Goal: Navigation & Orientation: Find specific page/section

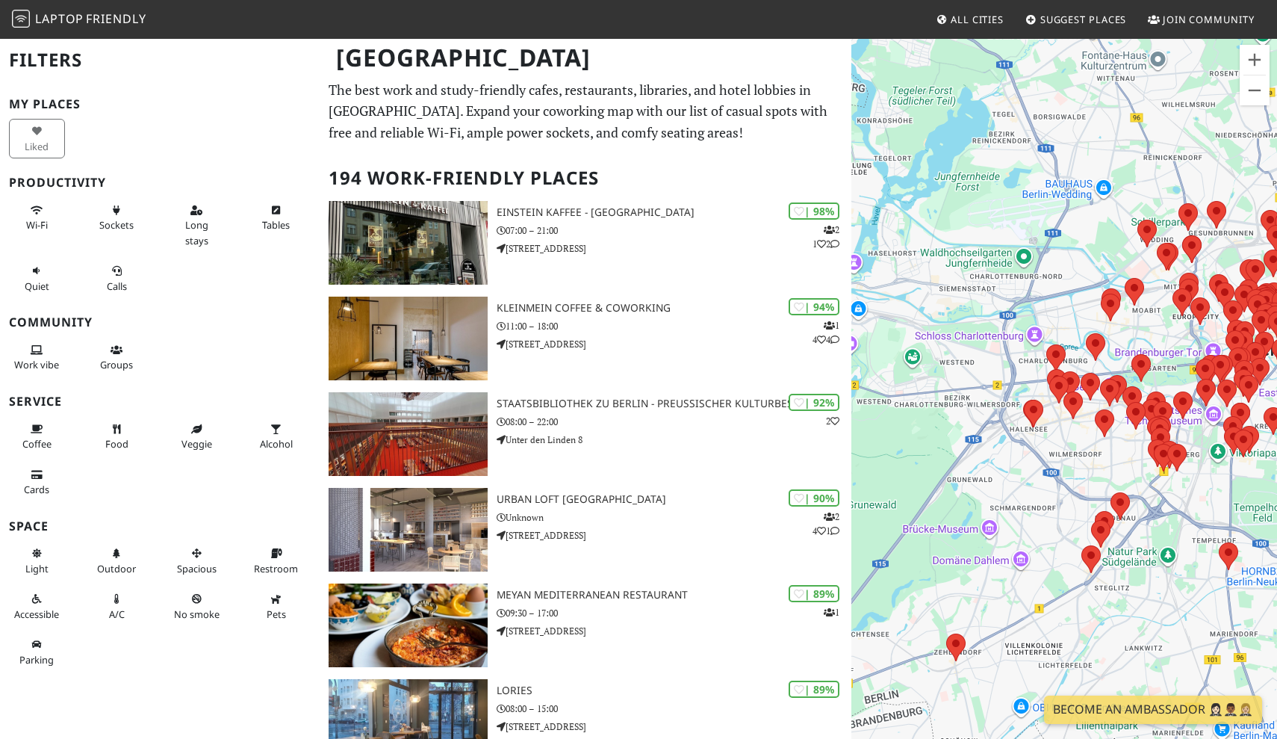
click at [1103, 369] on div at bounding box center [1065, 406] width 426 height 739
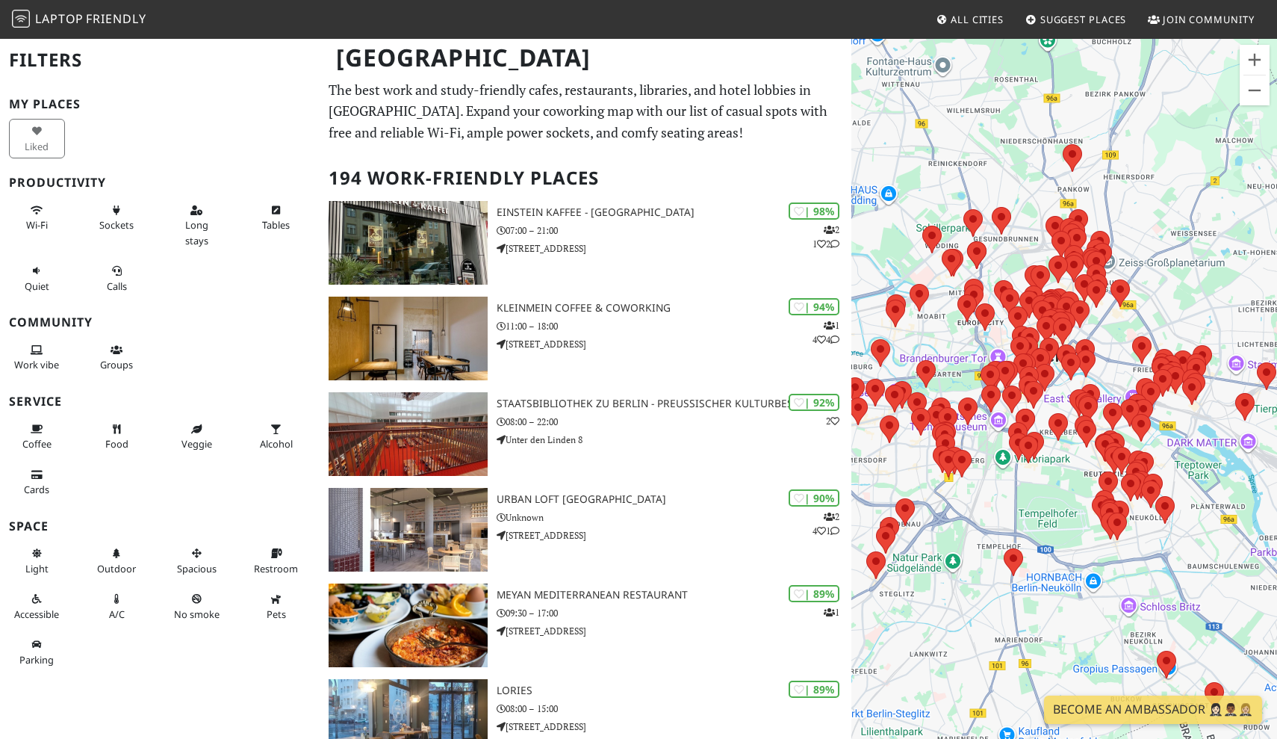
drag, startPoint x: 1110, startPoint y: 369, endPoint x: 889, endPoint y: 375, distance: 221.2
click at [889, 375] on div at bounding box center [1065, 406] width 426 height 739
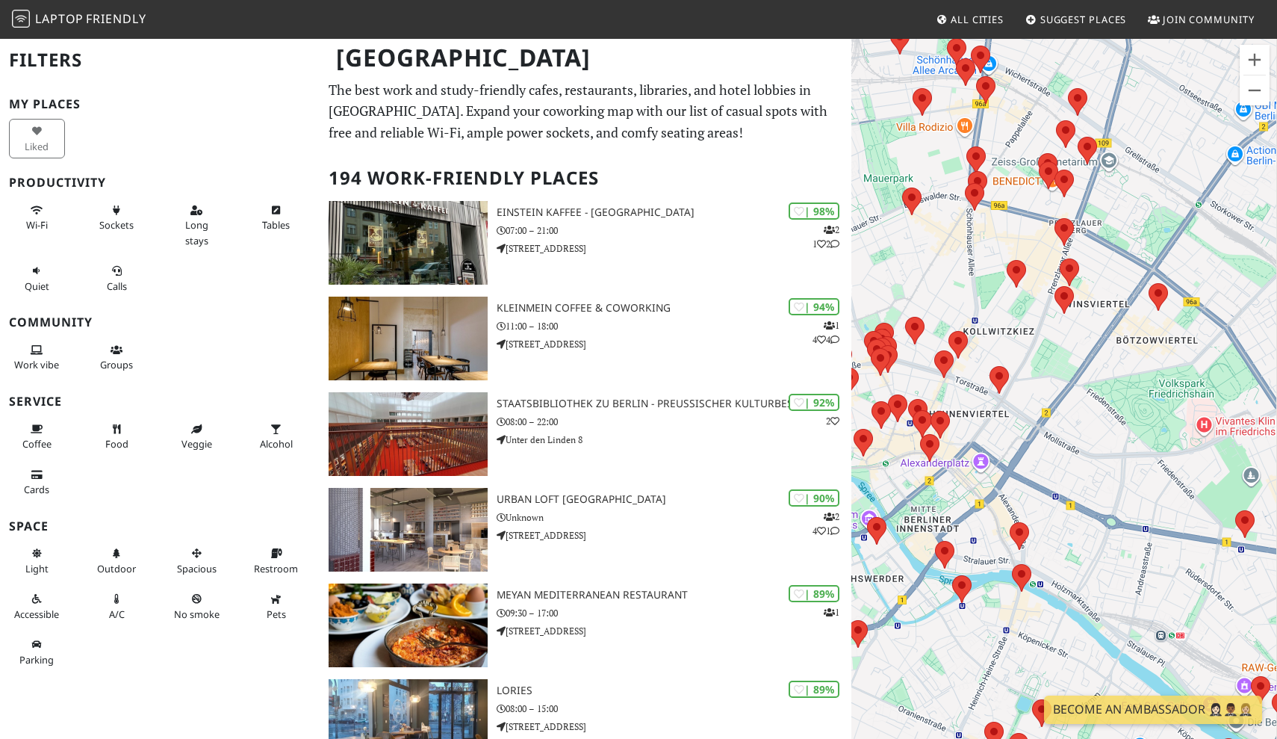
drag, startPoint x: 1184, startPoint y: 313, endPoint x: 927, endPoint y: 321, distance: 257.1
click at [927, 321] on div at bounding box center [1065, 406] width 426 height 739
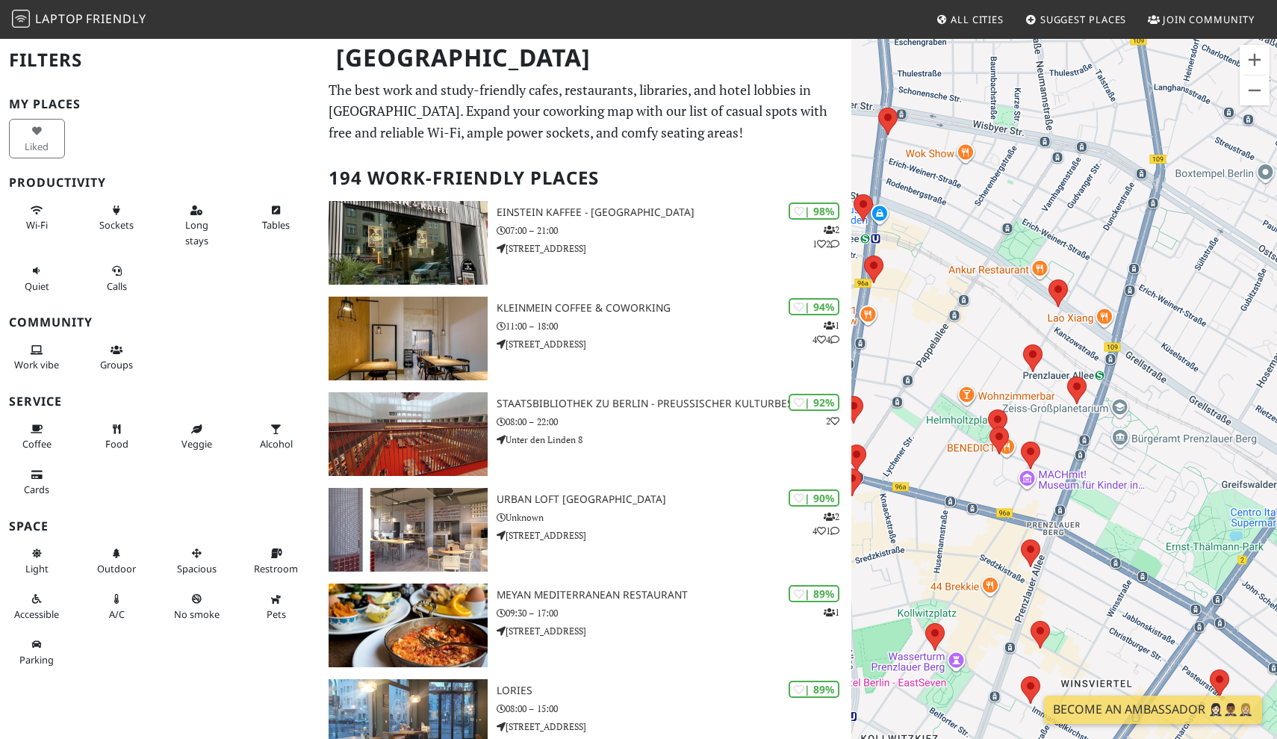
drag, startPoint x: 974, startPoint y: 114, endPoint x: 988, endPoint y: 382, distance: 269.3
click at [988, 382] on div at bounding box center [1065, 406] width 426 height 739
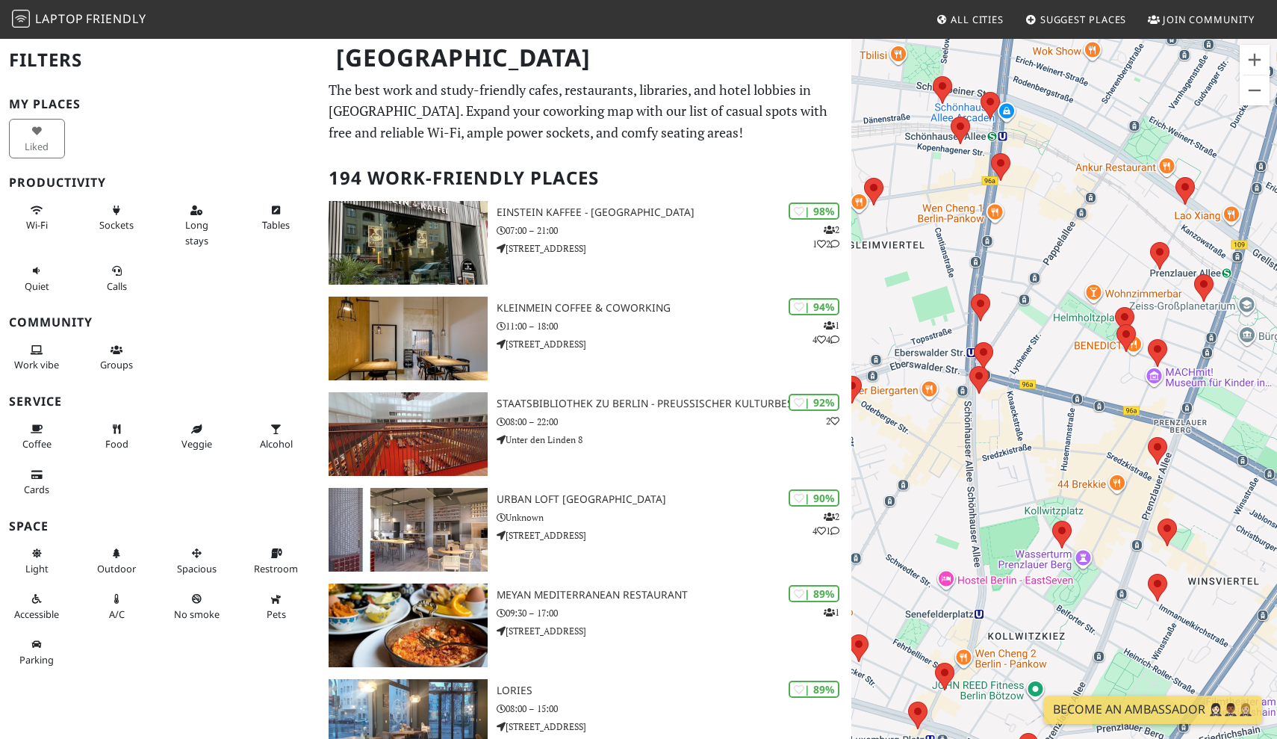
drag, startPoint x: 997, startPoint y: 346, endPoint x: 1107, endPoint y: 286, distance: 125.7
click at [1126, 244] on div at bounding box center [1065, 406] width 426 height 739
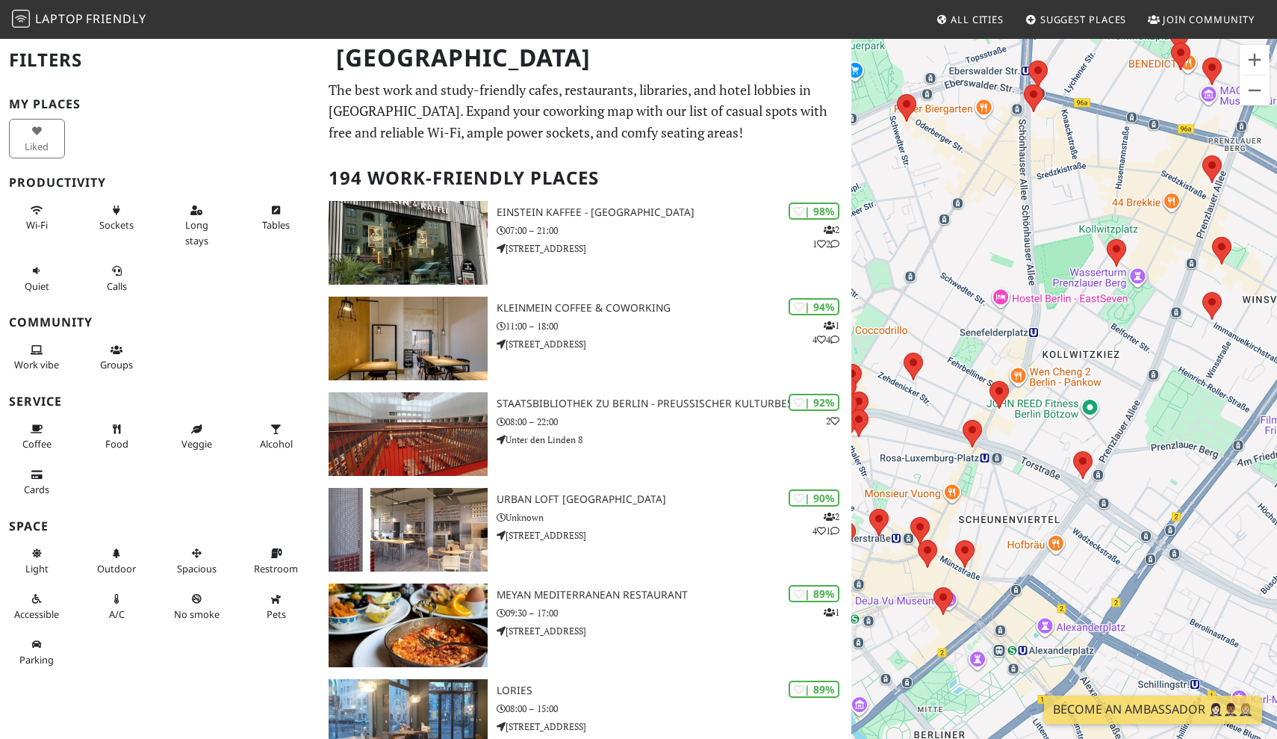
drag, startPoint x: 1054, startPoint y: 474, endPoint x: 1108, endPoint y: 184, distance: 295.5
click at [1108, 184] on div at bounding box center [1065, 406] width 426 height 739
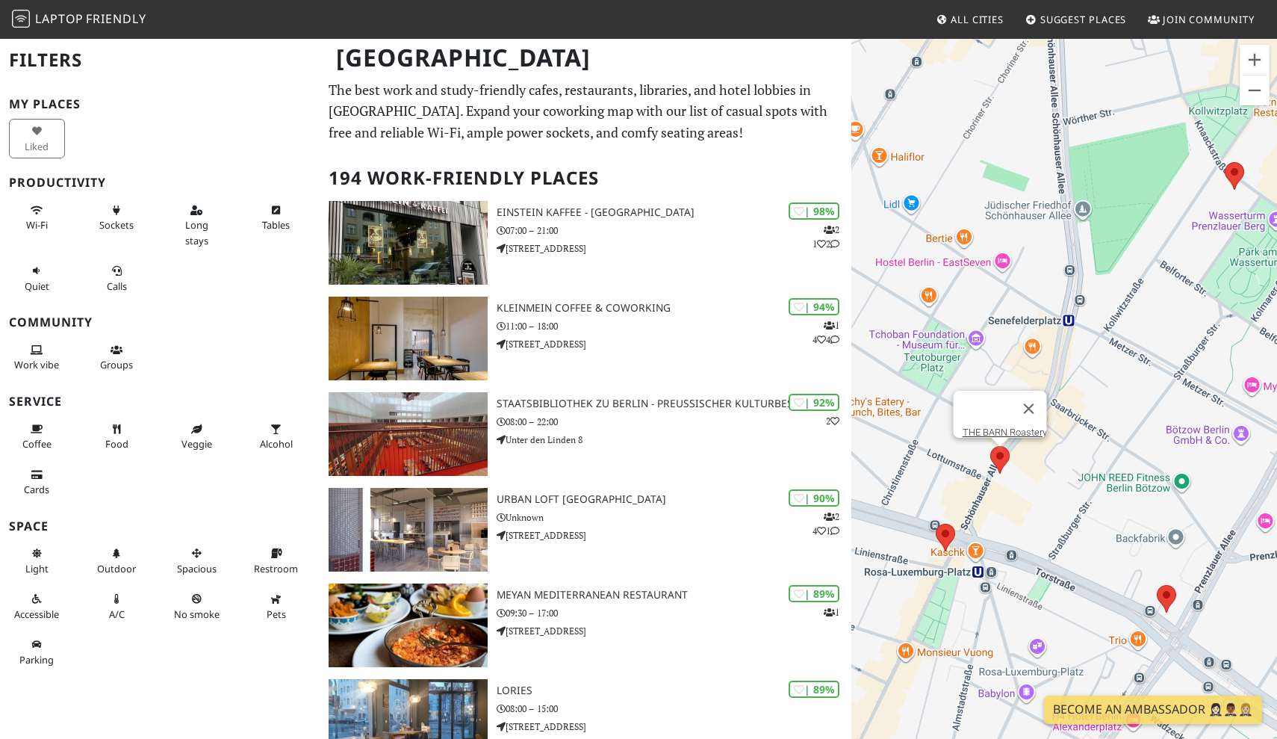
click at [991, 446] on area at bounding box center [991, 446] width 0 height 0
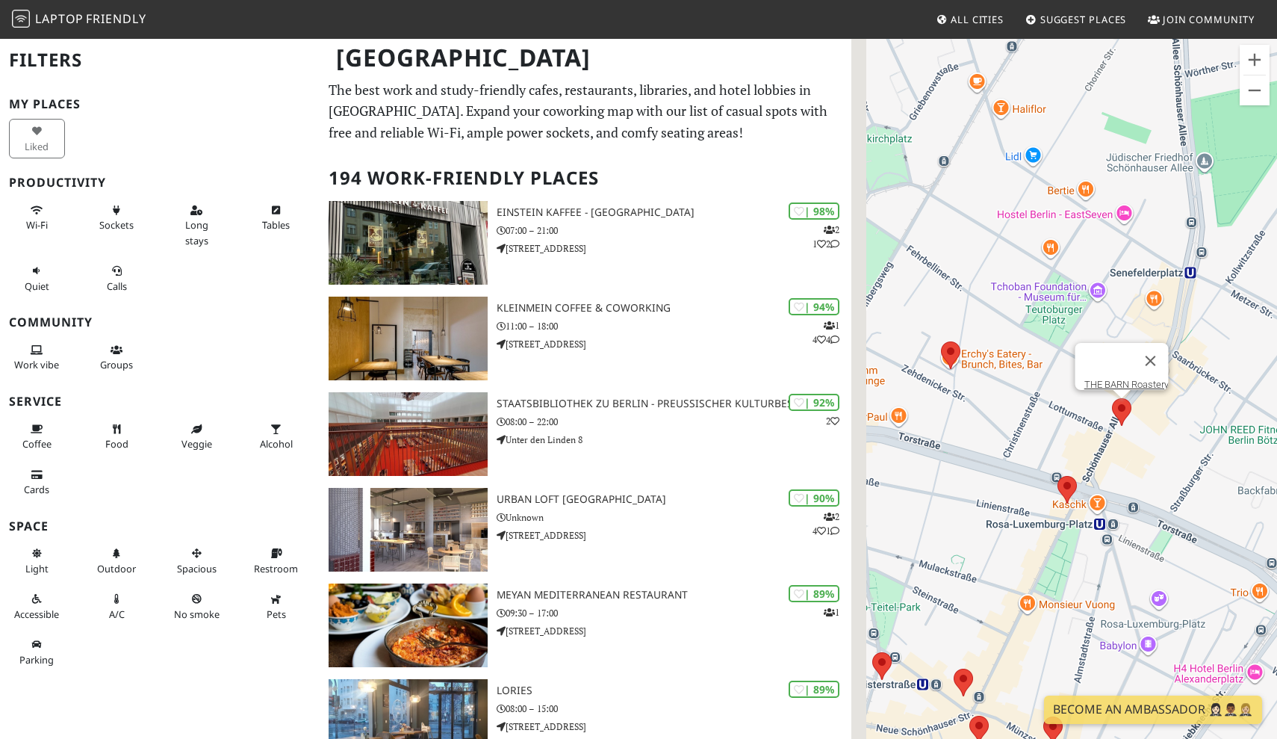
drag, startPoint x: 977, startPoint y: 468, endPoint x: 1100, endPoint y: 419, distance: 132.5
click at [1100, 419] on div "THE BARN Roastery" at bounding box center [1065, 406] width 426 height 739
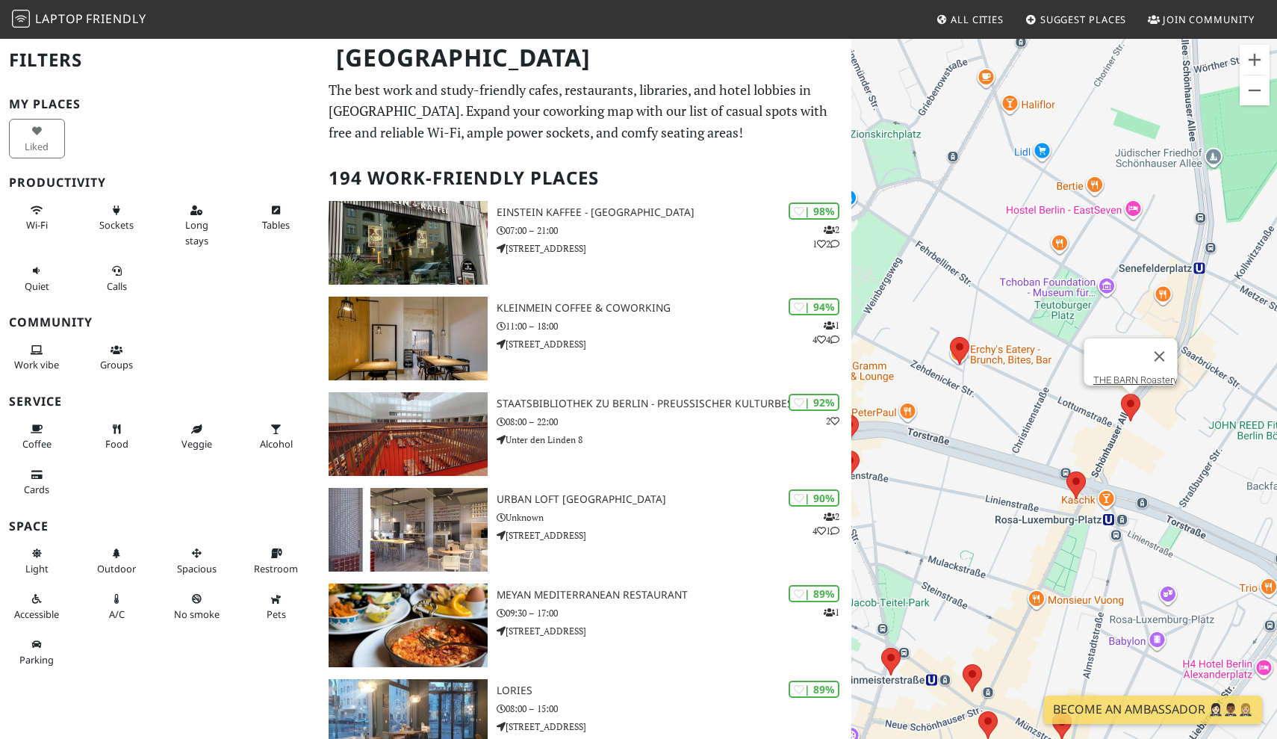
click at [984, 363] on div "THE BARN Roastery" at bounding box center [1065, 406] width 426 height 739
click at [1067, 471] on area at bounding box center [1067, 471] width 0 height 0
click at [1121, 394] on area at bounding box center [1121, 394] width 0 height 0
click at [1120, 374] on link "THE BARN Roastery" at bounding box center [1136, 379] width 84 height 11
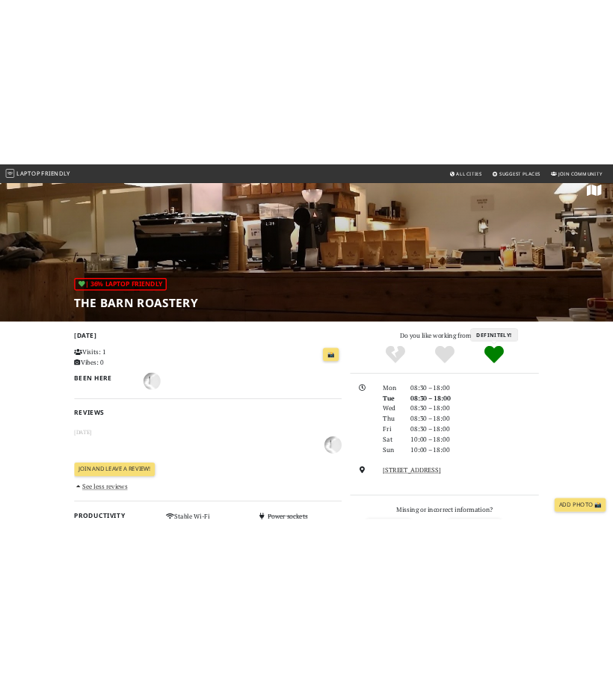
scroll to position [27, 0]
